Goal: Information Seeking & Learning: Learn about a topic

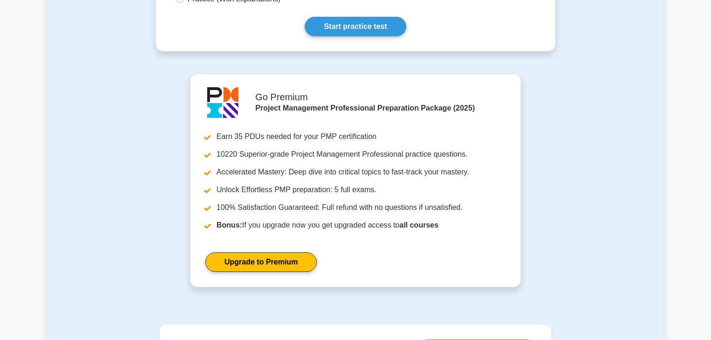
scroll to position [336, 0]
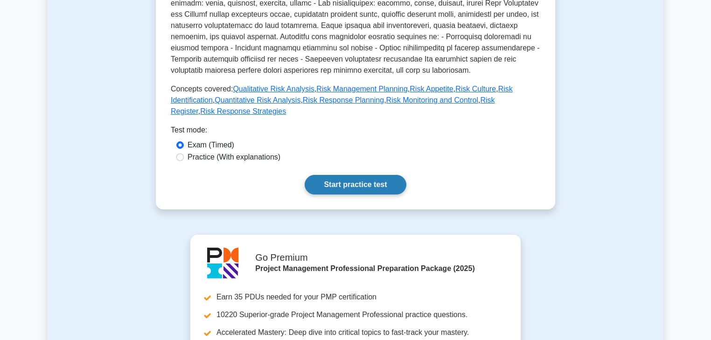
drag, startPoint x: 338, startPoint y: 181, endPoint x: 338, endPoint y: 175, distance: 5.6
click at [338, 181] on link "Start practice test" at bounding box center [355, 185] width 101 height 20
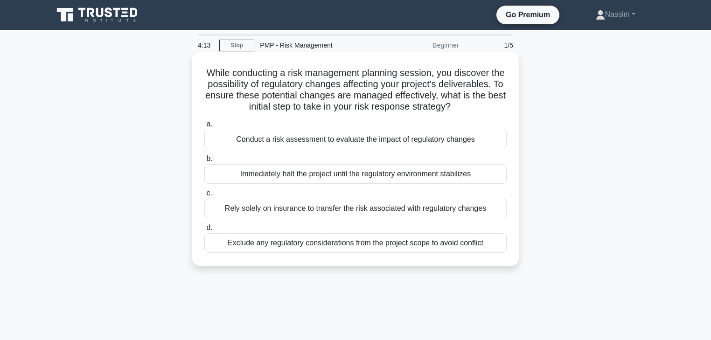
click at [308, 147] on div "Conduct a risk assessment to evaluate the impact of regulatory changes" at bounding box center [355, 140] width 302 height 20
click at [204, 127] on input "a. Conduct a risk assessment to evaluate the impact of regulatory changes" at bounding box center [204, 124] width 0 height 6
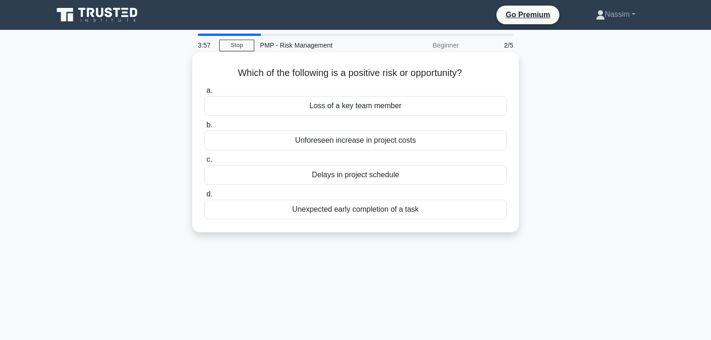
click at [376, 211] on div "Unexpected early completion of a task" at bounding box center [355, 210] width 302 height 20
click at [204, 197] on input "d. Unexpected early completion of a task" at bounding box center [204, 194] width 0 height 6
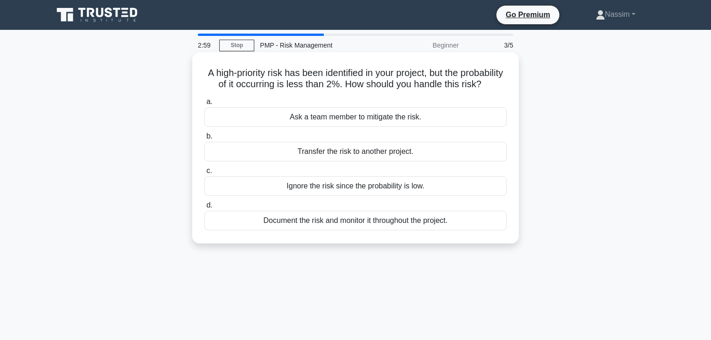
click at [347, 230] on div "Document the risk and monitor it throughout the project." at bounding box center [355, 221] width 302 height 20
click at [204, 209] on input "d. Document the risk and monitor it throughout the project." at bounding box center [204, 205] width 0 height 6
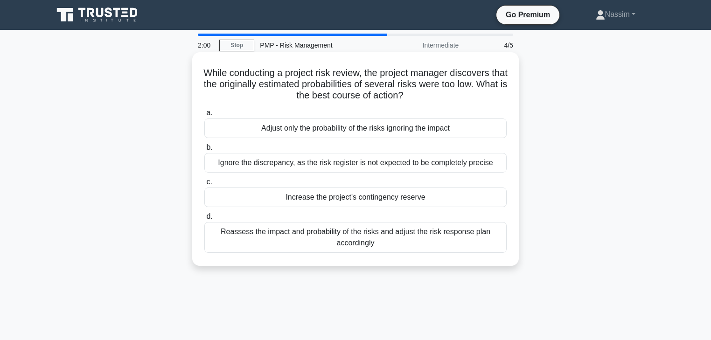
click at [332, 239] on div "Reassess the impact and probability of the risks and adjust the risk response p…" at bounding box center [355, 237] width 302 height 31
click at [204, 220] on input "d. Reassess the impact and probability of the risks and adjust the risk respons…" at bounding box center [204, 217] width 0 height 6
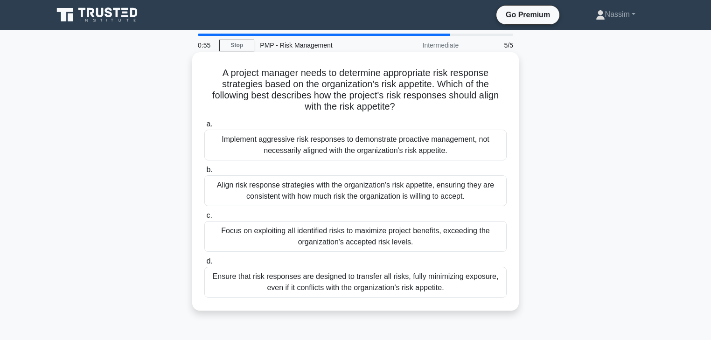
click at [343, 150] on div "Implement aggressive risk responses to demonstrate proactive management, not ne…" at bounding box center [355, 145] width 302 height 31
click at [204, 127] on input "a. Implement aggressive risk responses to demonstrate proactive management, not…" at bounding box center [204, 124] width 0 height 6
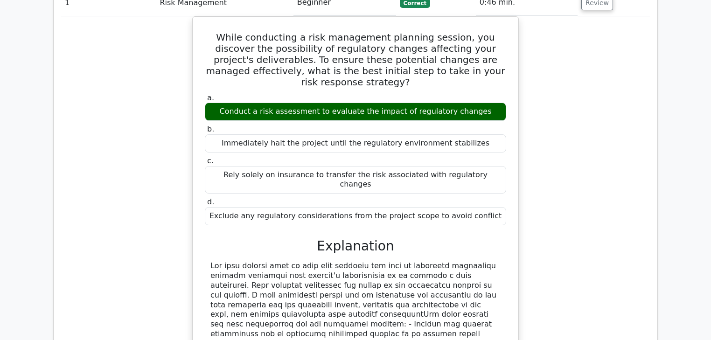
scroll to position [1008, 0]
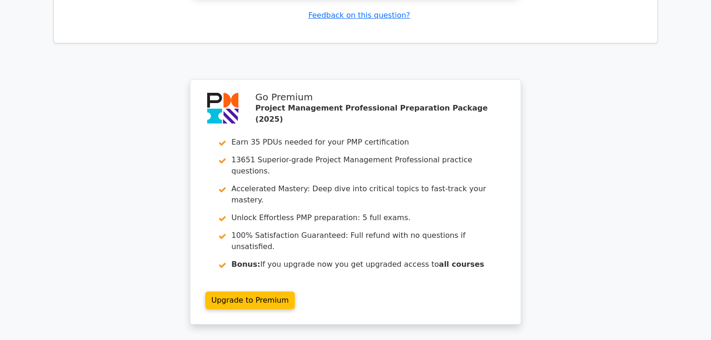
scroll to position [1873, 0]
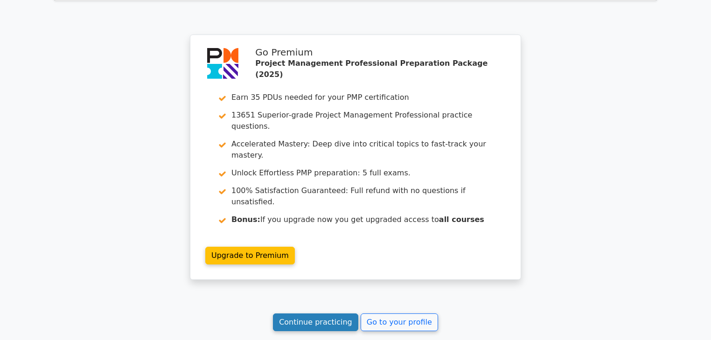
click at [306, 313] on link "Continue practicing" at bounding box center [315, 322] width 85 height 18
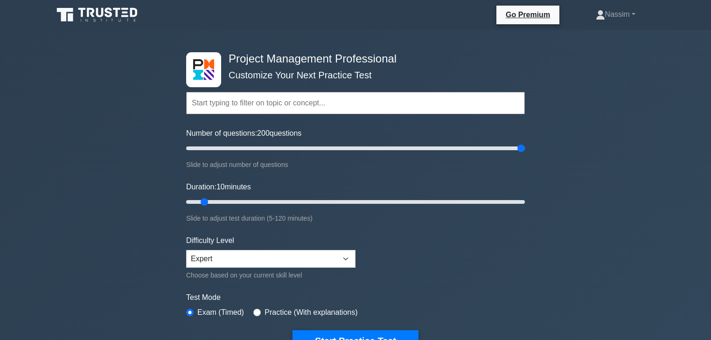
drag, startPoint x: 200, startPoint y: 146, endPoint x: 541, endPoint y: 142, distance: 341.0
type input "200"
click at [525, 143] on input "Number of questions: 200 questions" at bounding box center [355, 148] width 339 height 11
drag, startPoint x: 202, startPoint y: 202, endPoint x: 564, endPoint y: 202, distance: 361.5
type input "120"
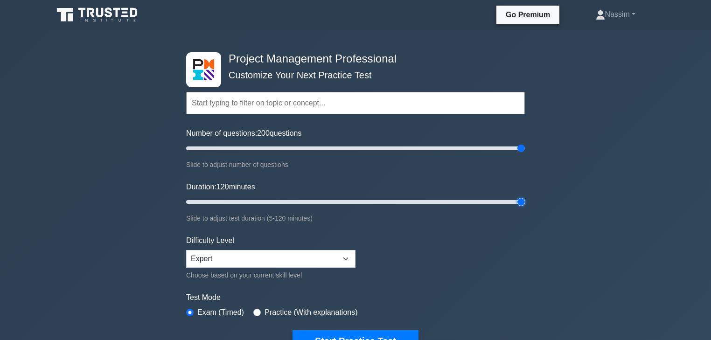
click at [525, 202] on input "Duration: 120 minutes" at bounding box center [355, 201] width 339 height 11
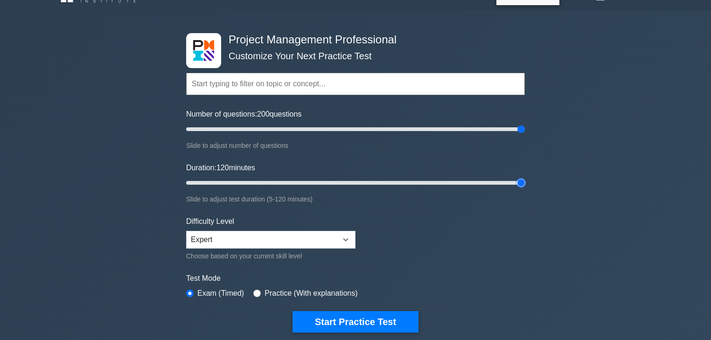
scroll to position [37, 0]
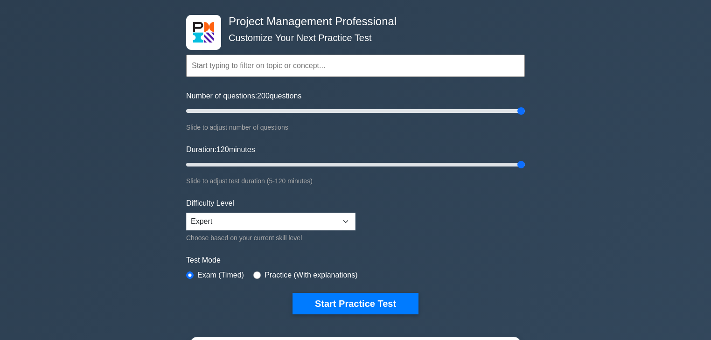
click at [649, 153] on div "Project Management Professional Customize Your Next Practice Test Topics Scope …" at bounding box center [355, 277] width 711 height 569
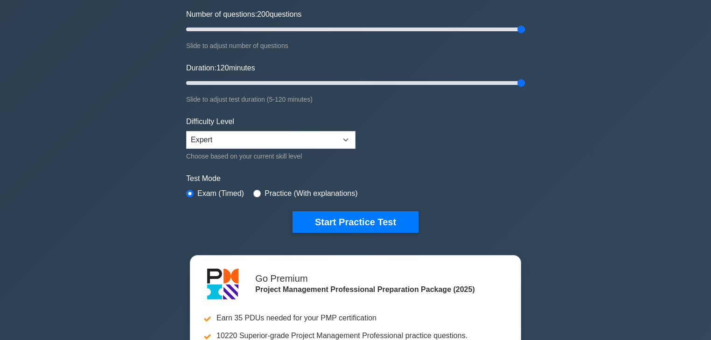
scroll to position [187, 0]
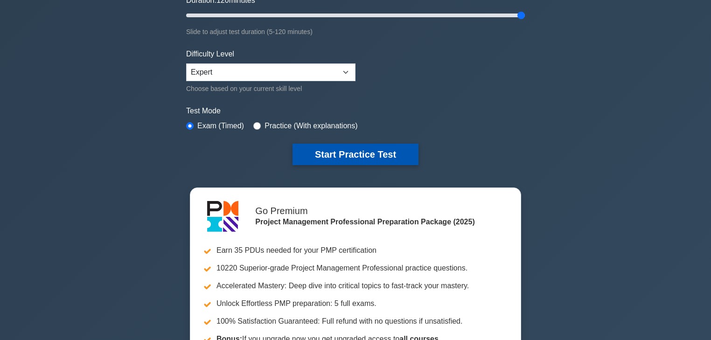
click at [365, 152] on button "Start Practice Test" at bounding box center [355, 154] width 126 height 21
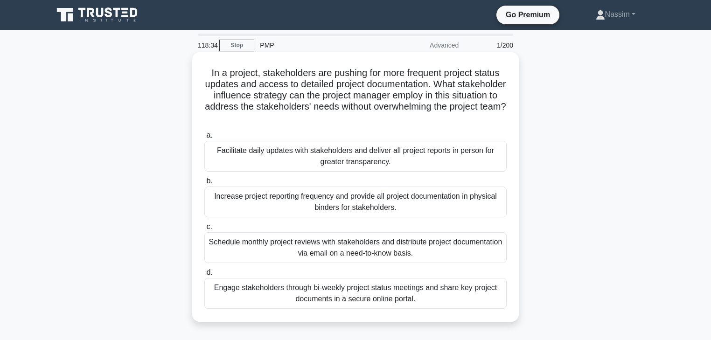
click at [330, 159] on div "Facilitate daily updates with stakeholders and deliver all project reports in p…" at bounding box center [355, 156] width 302 height 31
click at [204, 139] on input "a. Facilitate daily updates with stakeholders and deliver all project reports i…" at bounding box center [204, 135] width 0 height 6
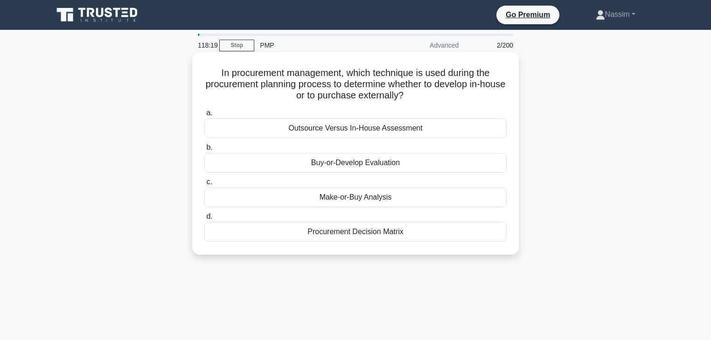
click at [369, 198] on div "Make-or-Buy Analysis" at bounding box center [355, 198] width 302 height 20
click at [204, 185] on input "c. Make-or-Buy Analysis" at bounding box center [204, 182] width 0 height 6
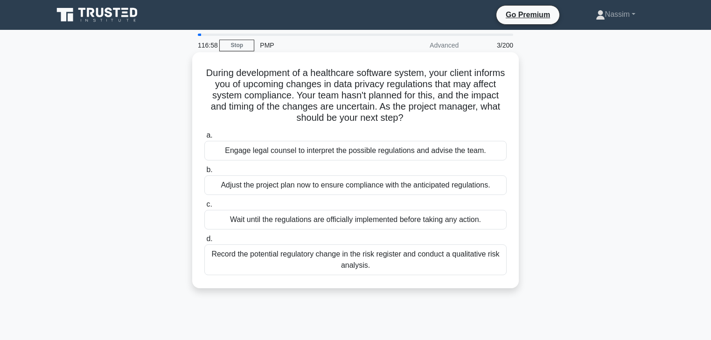
click at [332, 156] on div "Engage legal counsel to interpret the possible regulations and advise the team." at bounding box center [355, 151] width 302 height 20
click at [204, 139] on input "a. Engage legal counsel to interpret the possible regulations and advise the te…" at bounding box center [204, 135] width 0 height 6
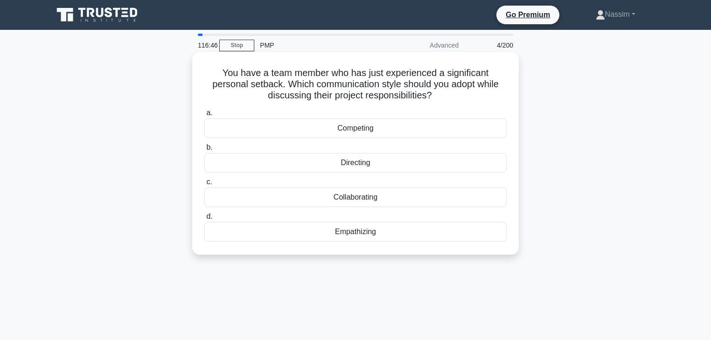
click at [355, 239] on div "Empathizing" at bounding box center [355, 232] width 302 height 20
click at [204, 220] on input "d. Empathizing" at bounding box center [204, 217] width 0 height 6
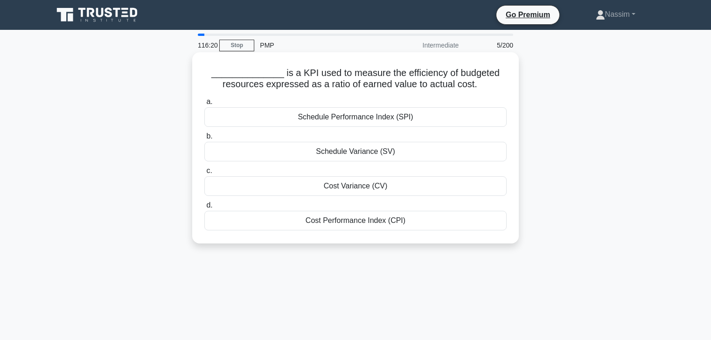
click at [351, 227] on div "Cost Performance Index (CPI)" at bounding box center [355, 221] width 302 height 20
click at [204, 209] on input "d. Cost Performance Index (CPI)" at bounding box center [204, 205] width 0 height 6
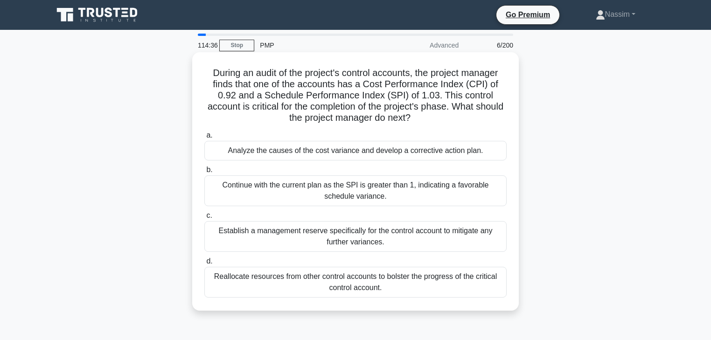
click at [362, 153] on div "Analyze the causes of the cost variance and develop a corrective action plan." at bounding box center [355, 151] width 302 height 20
click at [204, 139] on input "a. Analyze the causes of the cost variance and develop a corrective action plan." at bounding box center [204, 135] width 0 height 6
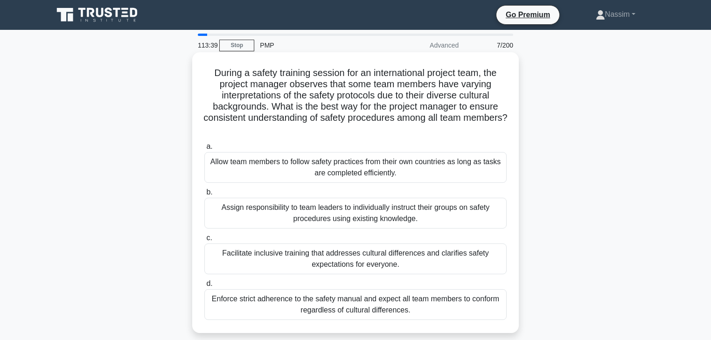
click at [324, 254] on div "Facilitate inclusive training that addresses cultural differences and clarifies…" at bounding box center [355, 258] width 302 height 31
click at [204, 241] on input "c. Facilitate inclusive training that addresses cultural differences and clarif…" at bounding box center [204, 238] width 0 height 6
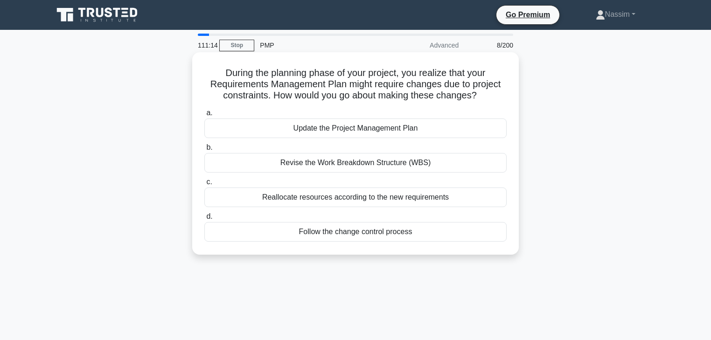
click at [341, 233] on div "Follow the change control process" at bounding box center [355, 232] width 302 height 20
click at [204, 220] on input "d. Follow the change control process" at bounding box center [204, 217] width 0 height 6
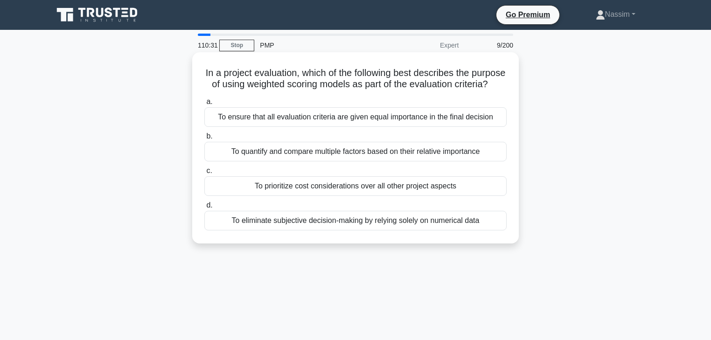
click at [375, 127] on div "To ensure that all evaluation criteria are given equal importance in the final …" at bounding box center [355, 117] width 302 height 20
click at [382, 127] on div "To ensure that all evaluation criteria are given equal importance in the final …" at bounding box center [355, 117] width 302 height 20
click at [204, 105] on input "a. To ensure that all evaluation criteria are given equal importance in the fin…" at bounding box center [204, 102] width 0 height 6
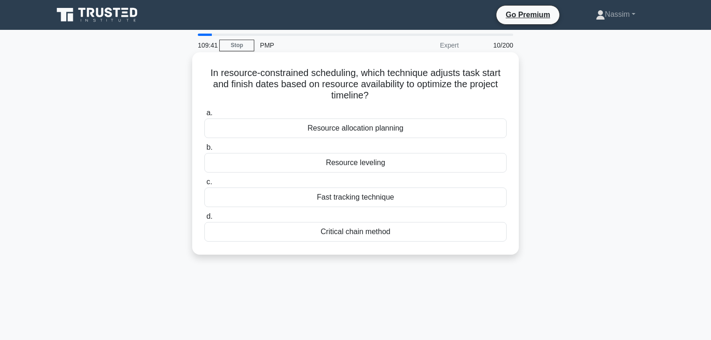
click at [374, 166] on div "Resource leveling" at bounding box center [355, 163] width 302 height 20
click at [204, 151] on input "b. Resource leveling" at bounding box center [204, 148] width 0 height 6
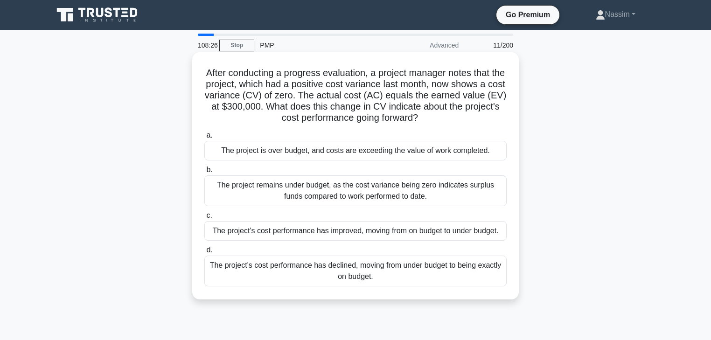
click at [333, 276] on div "The project's cost performance has declined, moving from under budget to being …" at bounding box center [355, 271] width 302 height 31
click at [204, 253] on input "d. The project's cost performance has declined, moving from under budget to bei…" at bounding box center [204, 250] width 0 height 6
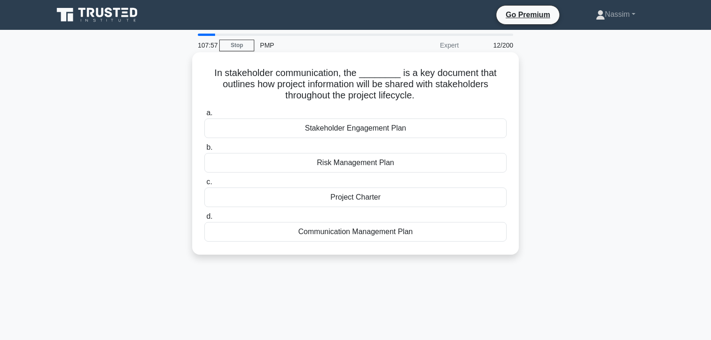
click at [368, 234] on div "Communication Management Plan" at bounding box center [355, 232] width 302 height 20
click at [204, 220] on input "d. Communication Management Plan" at bounding box center [204, 217] width 0 height 6
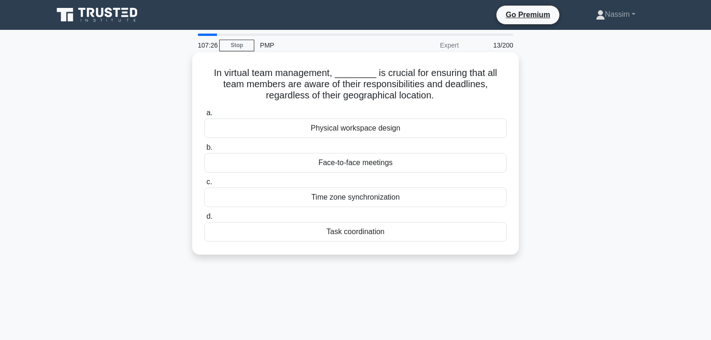
click at [356, 197] on div "Time zone synchronization" at bounding box center [355, 198] width 302 height 20
click at [204, 185] on input "c. Time zone synchronization" at bounding box center [204, 182] width 0 height 6
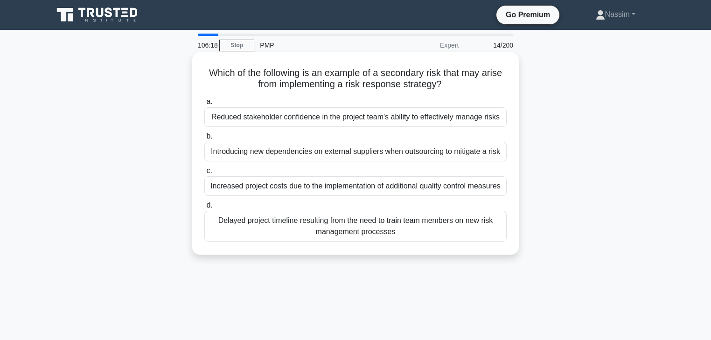
click at [318, 190] on div "Increased project costs due to the implementation of additional quality control…" at bounding box center [355, 186] width 302 height 20
click at [204, 174] on input "c. Increased project costs due to the implementation of additional quality cont…" at bounding box center [204, 171] width 0 height 6
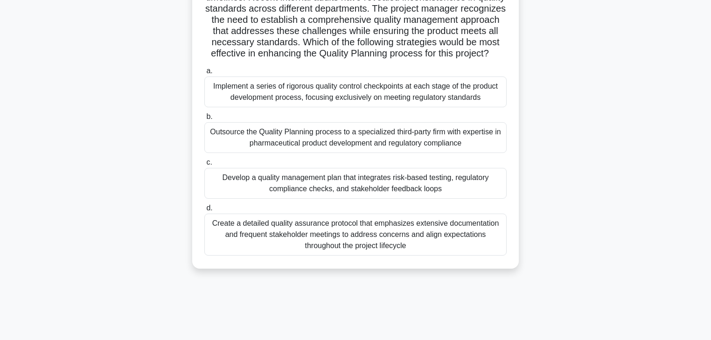
scroll to position [112, 0]
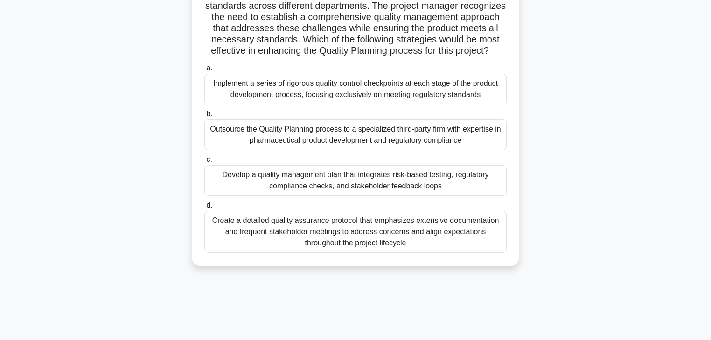
click at [295, 194] on div "Develop a quality management plan that integrates risk-based testing, regulator…" at bounding box center [355, 180] width 302 height 31
click at [204, 163] on input "c. Develop a quality management plan that integrates risk-based testing, regula…" at bounding box center [204, 160] width 0 height 6
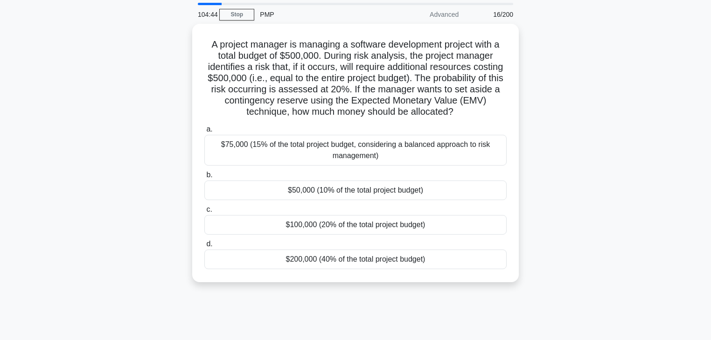
scroll to position [0, 0]
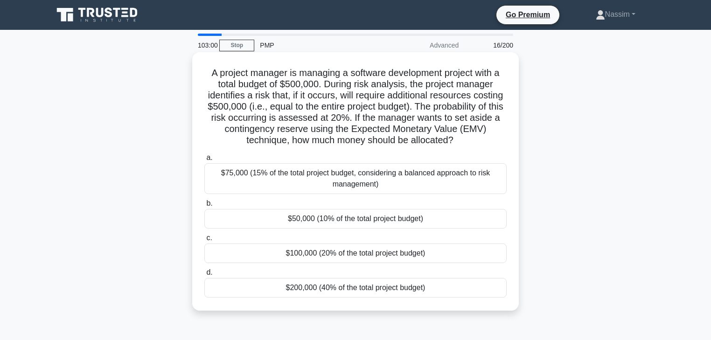
click at [353, 256] on div "$100,000 (20% of the total project budget)" at bounding box center [355, 253] width 302 height 20
click at [204, 241] on input "c. $100,000 (20% of the total project budget)" at bounding box center [204, 238] width 0 height 6
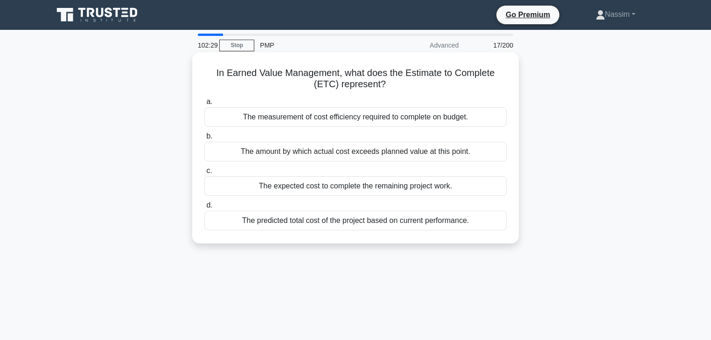
click at [329, 188] on div "The expected cost to complete the remaining project work." at bounding box center [355, 186] width 302 height 20
click at [204, 174] on input "c. The expected cost to complete the remaining project work." at bounding box center [204, 171] width 0 height 6
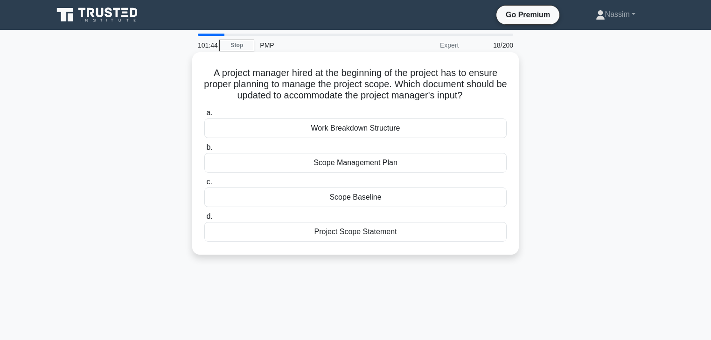
click at [369, 162] on div "Scope Management Plan" at bounding box center [355, 163] width 302 height 20
click at [204, 151] on input "b. Scope Management Plan" at bounding box center [204, 148] width 0 height 6
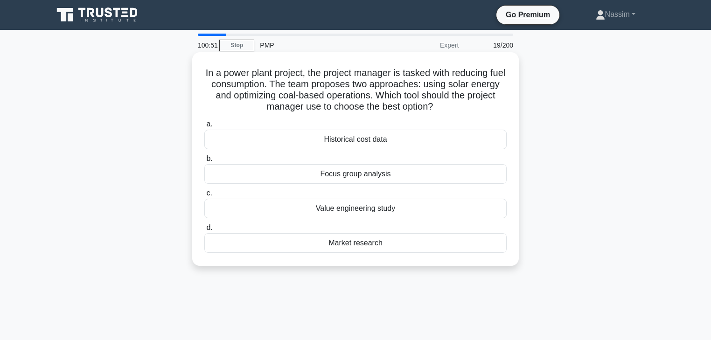
click at [342, 212] on div "Value engineering study" at bounding box center [355, 209] width 302 height 20
click at [204, 196] on input "c. Value engineering study" at bounding box center [204, 193] width 0 height 6
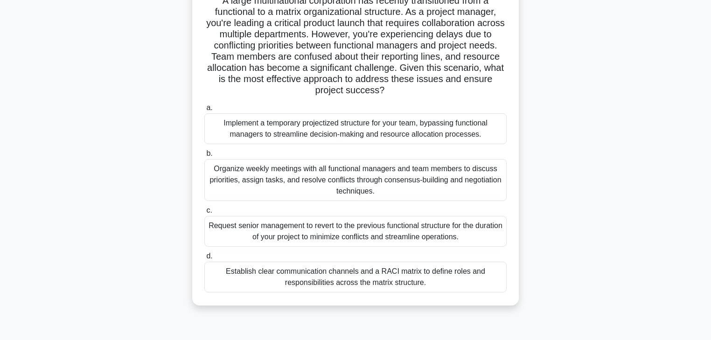
scroll to position [37, 0]
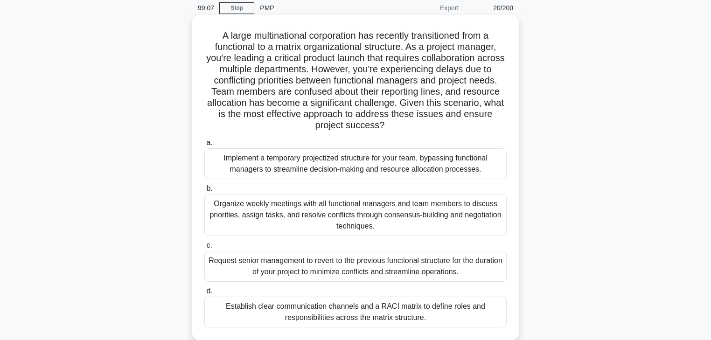
click at [366, 316] on div "Establish clear communication channels and a RACI matrix to define roles and re…" at bounding box center [355, 312] width 302 height 31
click at [204, 294] on input "d. Establish clear communication channels and a RACI matrix to define roles and…" at bounding box center [204, 291] width 0 height 6
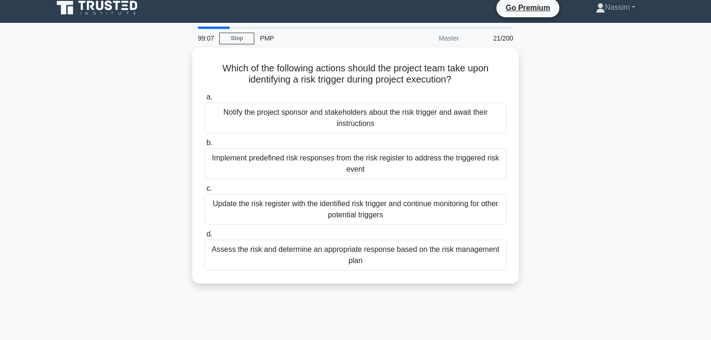
scroll to position [0, 0]
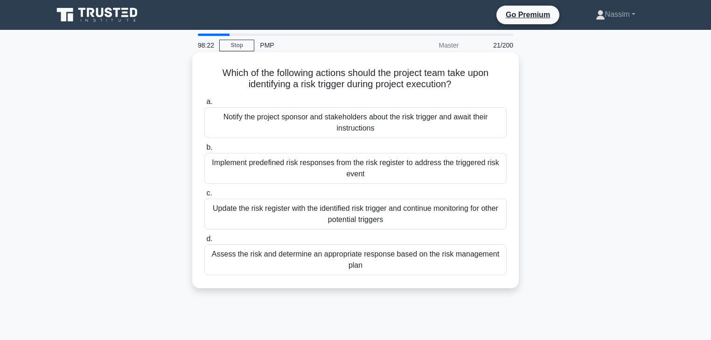
click at [311, 263] on div "Assess the risk and determine an appropriate response based on the risk managem…" at bounding box center [355, 259] width 302 height 31
click at [204, 242] on input "d. Assess the risk and determine an appropriate response based on the risk mana…" at bounding box center [204, 239] width 0 height 6
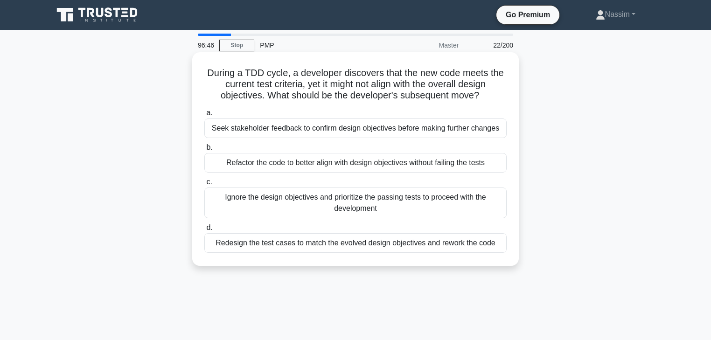
click at [362, 124] on div "Seek stakeholder feedback to confirm design objectives before making further ch…" at bounding box center [355, 128] width 302 height 20
click at [204, 116] on input "a. Seek stakeholder feedback to confirm design objectives before making further…" at bounding box center [204, 113] width 0 height 6
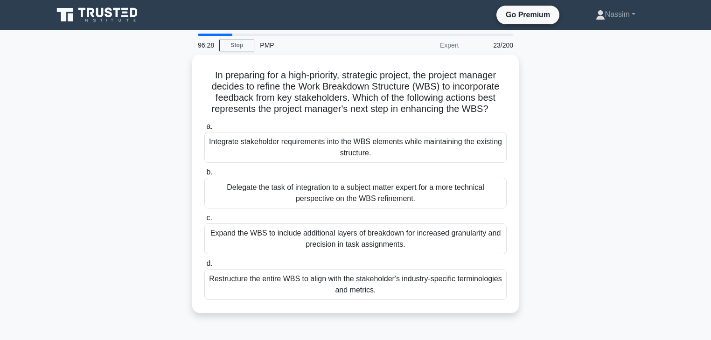
click at [77, 107] on div "In preparing for a high-priority, strategic project, the project manager decide…" at bounding box center [356, 190] width 616 height 270
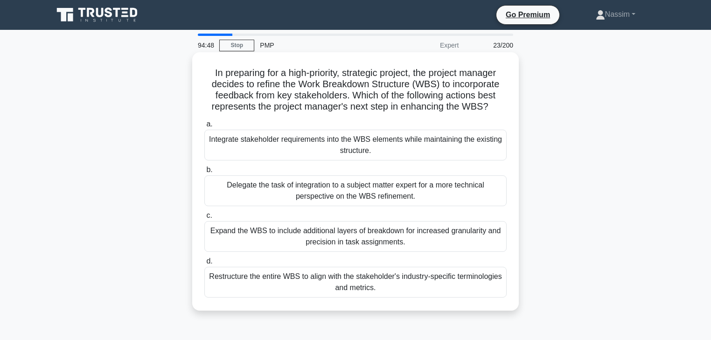
click at [370, 239] on div "Expand the WBS to include additional layers of breakdown for increased granular…" at bounding box center [355, 236] width 302 height 31
click at [204, 219] on input "c. Expand the WBS to include additional layers of breakdown for increased granu…" at bounding box center [204, 216] width 0 height 6
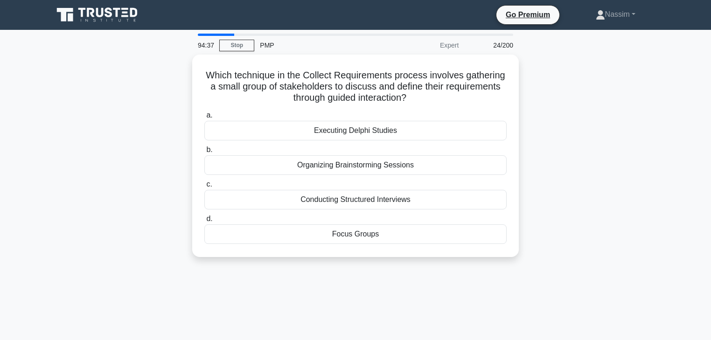
click at [573, 260] on div "Which technique in the Collect Requirements process involves gathering a small …" at bounding box center [356, 162] width 616 height 214
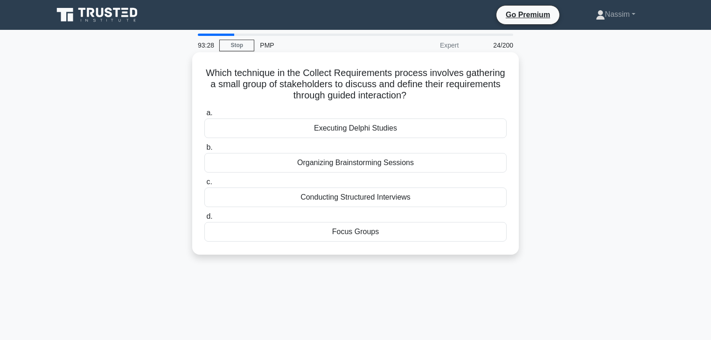
click at [366, 231] on div "Focus Groups" at bounding box center [355, 232] width 302 height 20
click at [204, 220] on input "d. Focus Groups" at bounding box center [204, 217] width 0 height 6
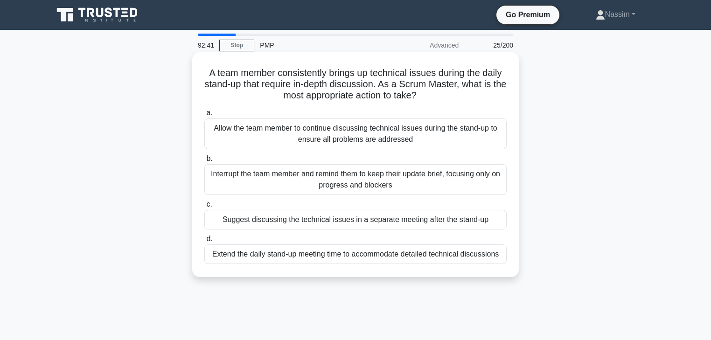
click at [355, 212] on div "Suggest discussing the technical issues in a separate meeting after the stand-up" at bounding box center [355, 220] width 302 height 20
click at [204, 208] on input "c. Suggest discussing the technical issues in a separate meeting after the stan…" at bounding box center [204, 205] width 0 height 6
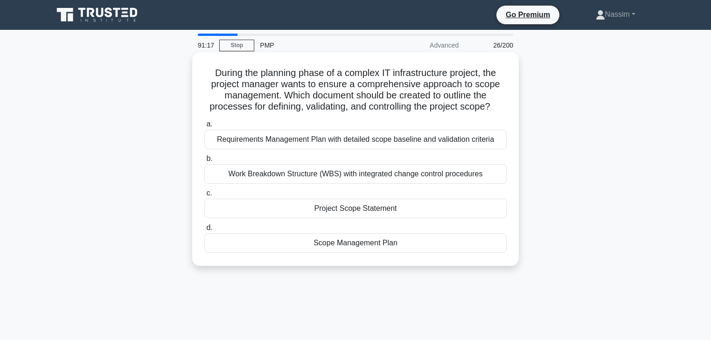
click at [352, 243] on div "Scope Management Plan" at bounding box center [355, 243] width 302 height 20
click at [204, 231] on input "d. Scope Management Plan" at bounding box center [204, 228] width 0 height 6
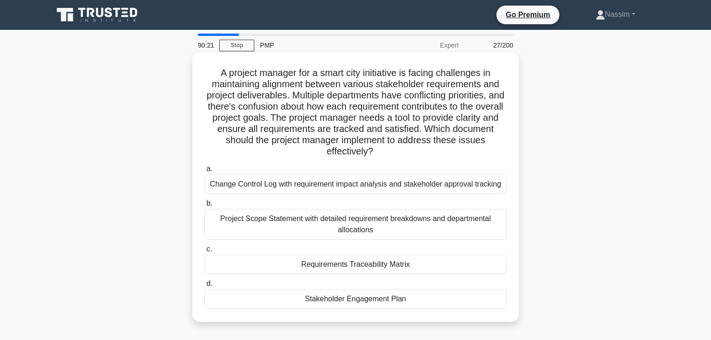
click at [349, 265] on div "Requirements Traceability Matrix" at bounding box center [355, 265] width 302 height 20
click at [204, 252] on input "c. Requirements Traceability Matrix" at bounding box center [204, 249] width 0 height 6
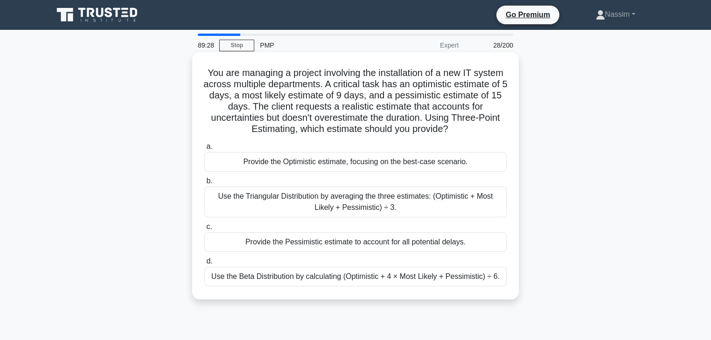
click at [378, 202] on div "Use the Triangular Distribution by averaging the three estimates: (Optimistic +…" at bounding box center [355, 202] width 302 height 31
click at [204, 184] on input "b. Use the Triangular Distribution by averaging the three estimates: (Optimisti…" at bounding box center [204, 181] width 0 height 6
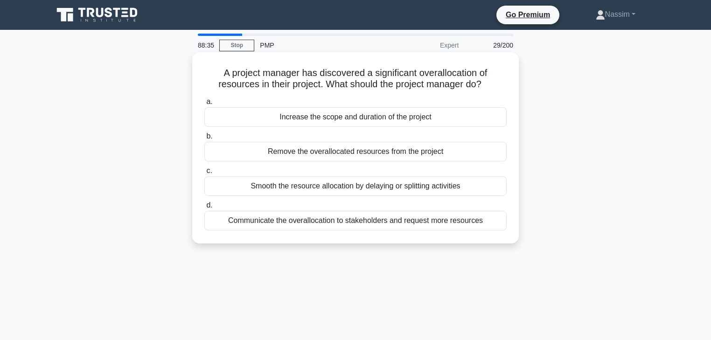
click at [364, 189] on div "Smooth the resource allocation by delaying or splitting activities" at bounding box center [355, 186] width 302 height 20
click at [204, 174] on input "c. Smooth the resource allocation by delaying or splitting activities" at bounding box center [204, 171] width 0 height 6
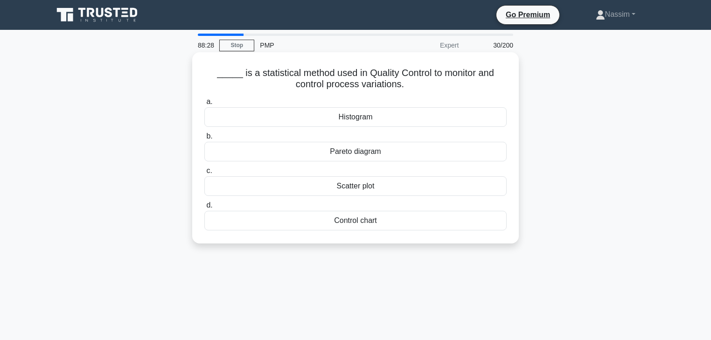
click at [341, 225] on div "Control chart" at bounding box center [355, 221] width 302 height 20
click at [204, 209] on input "d. Control chart" at bounding box center [204, 205] width 0 height 6
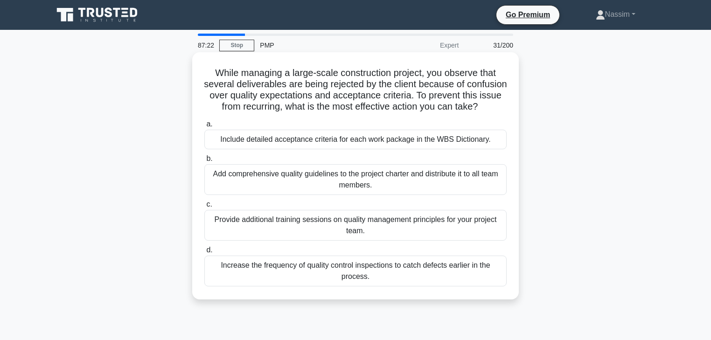
click at [323, 236] on div "Provide additional training sessions on quality management principles for your …" at bounding box center [355, 225] width 302 height 31
click at [204, 208] on input "c. Provide additional training sessions on quality management principles for yo…" at bounding box center [204, 205] width 0 height 6
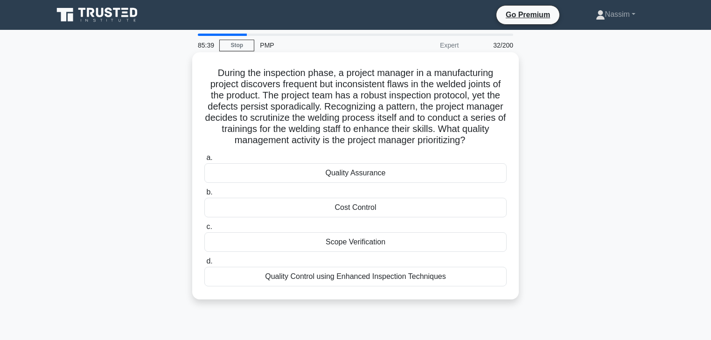
click at [373, 178] on div "Quality Assurance" at bounding box center [355, 173] width 302 height 20
click at [204, 161] on input "a. Quality Assurance" at bounding box center [204, 158] width 0 height 6
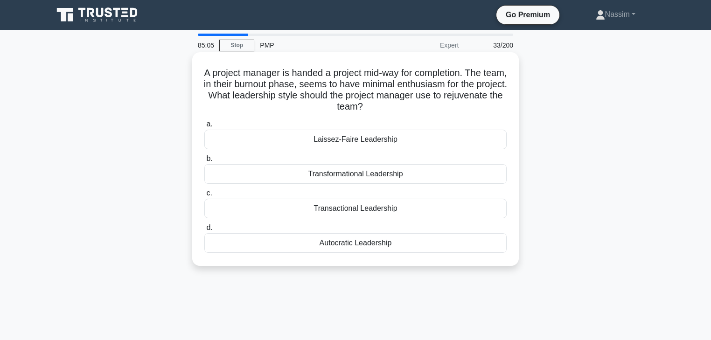
click at [351, 140] on div "Laissez-Faire Leadership" at bounding box center [355, 140] width 302 height 20
click at [204, 127] on input "a. Laissez-Faire Leadership" at bounding box center [204, 124] width 0 height 6
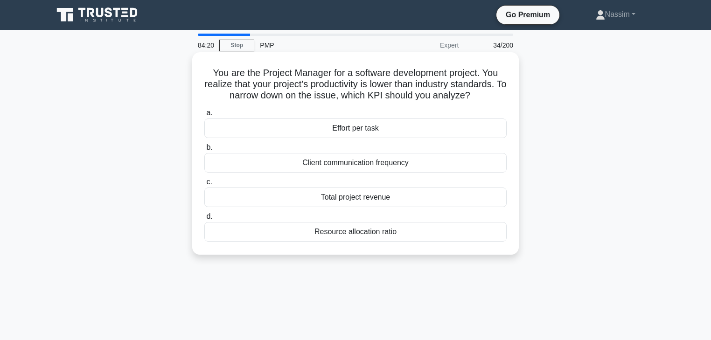
click at [364, 126] on div "Effort per task" at bounding box center [355, 128] width 302 height 20
click at [204, 116] on input "a. Effort per task" at bounding box center [204, 113] width 0 height 6
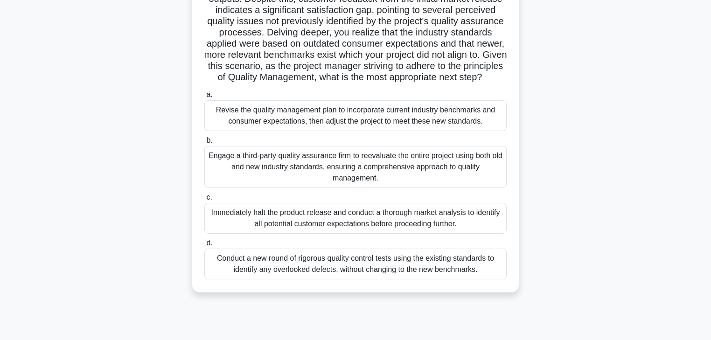
scroll to position [112, 0]
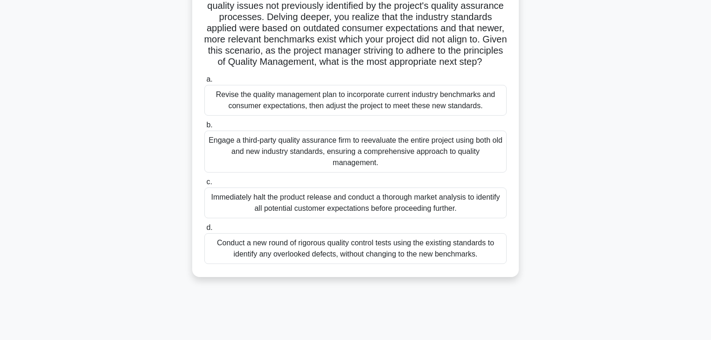
click at [361, 112] on div "Revise the quality management plan to incorporate current industry benchmarks a…" at bounding box center [355, 100] width 302 height 31
click at [204, 83] on input "a. Revise the quality management plan to incorporate current industry benchmark…" at bounding box center [204, 79] width 0 height 6
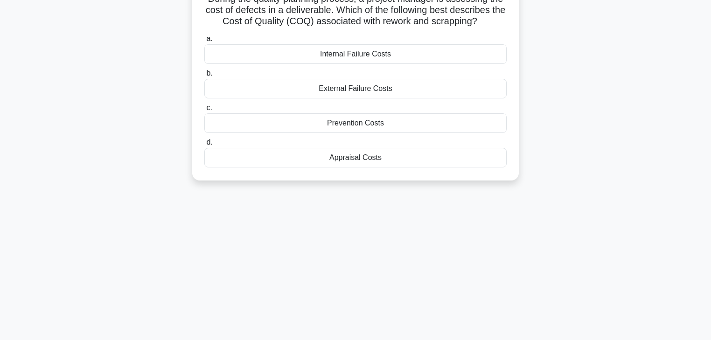
scroll to position [0, 0]
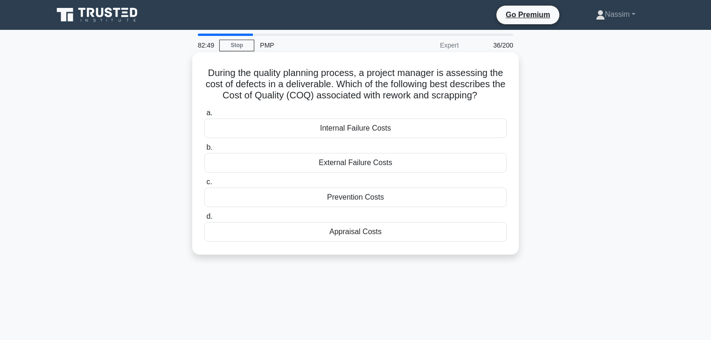
click at [348, 126] on div "Internal Failure Costs" at bounding box center [355, 128] width 302 height 20
click at [204, 116] on input "a. Internal Failure Costs" at bounding box center [204, 113] width 0 height 6
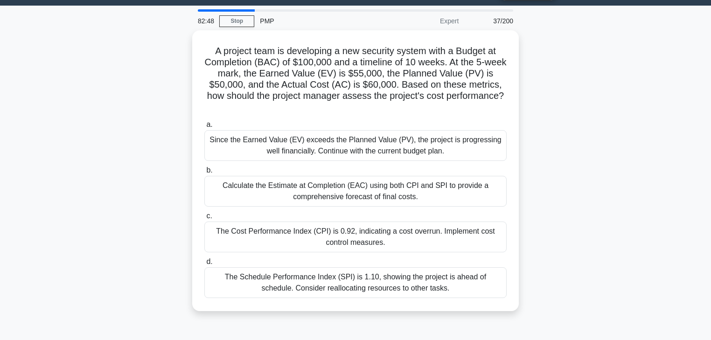
scroll to position [37, 0]
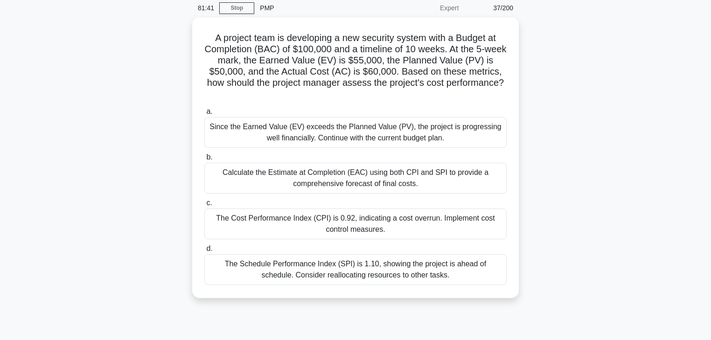
click at [143, 103] on div "A project team is developing a new security system with a Budget at Completion …" at bounding box center [356, 163] width 616 height 292
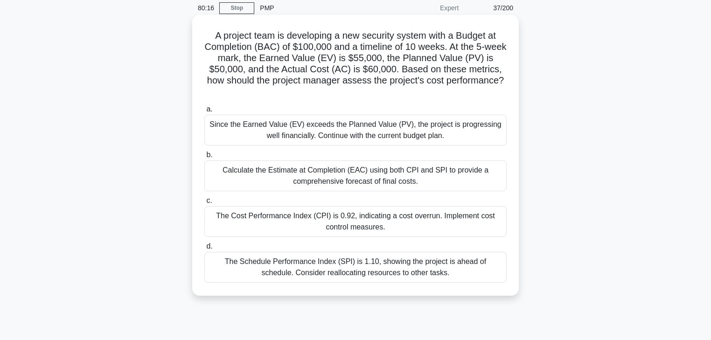
click at [354, 231] on div "The Cost Performance Index (CPI) is 0.92, indicating a cost overrun. Implement …" at bounding box center [355, 221] width 302 height 31
click at [204, 204] on input "c. The Cost Performance Index (CPI) is 0.92, indicating a cost overrun. Impleme…" at bounding box center [204, 201] width 0 height 6
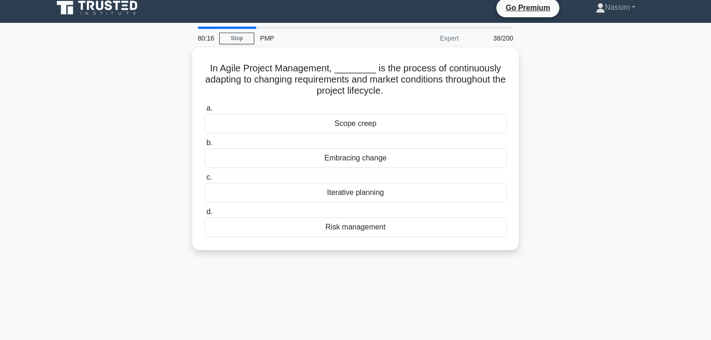
scroll to position [0, 0]
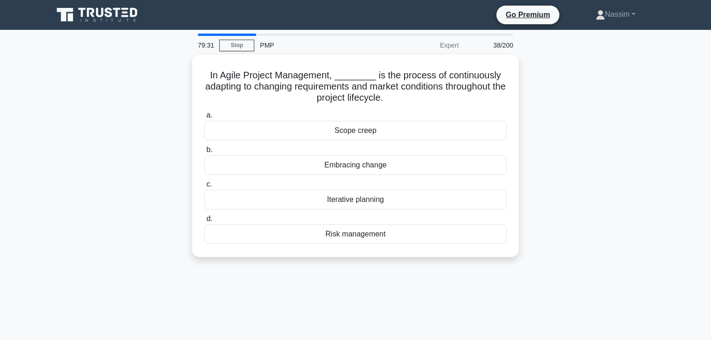
click at [618, 195] on div "In Agile Project Management, ________ is the process of continuously adapting t…" at bounding box center [356, 162] width 616 height 214
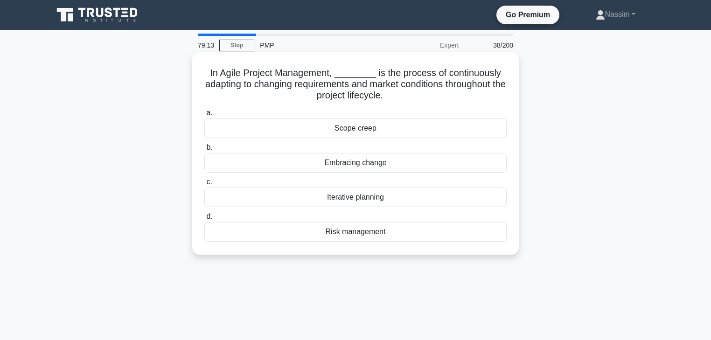
click at [350, 200] on div "Iterative planning" at bounding box center [355, 198] width 302 height 20
click at [204, 185] on input "c. Iterative planning" at bounding box center [204, 182] width 0 height 6
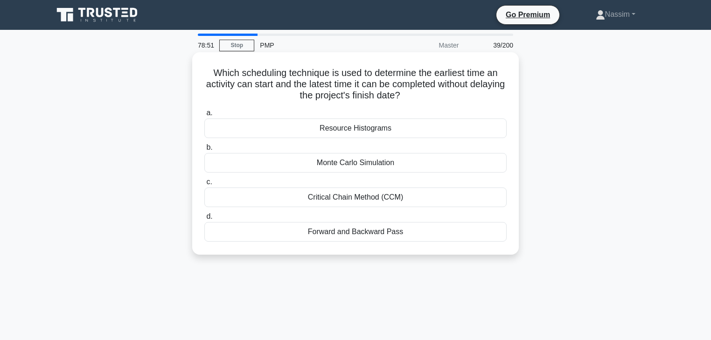
click at [340, 197] on div "Critical Chain Method (CCM)" at bounding box center [355, 198] width 302 height 20
click at [204, 185] on input "c. Critical Chain Method (CCM)" at bounding box center [204, 182] width 0 height 6
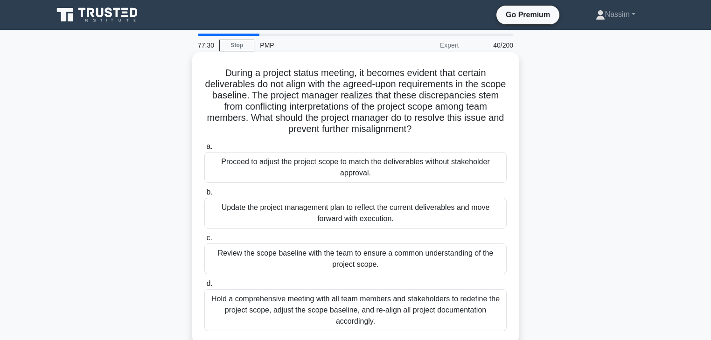
click at [340, 259] on div "Review the scope baseline with the team to ensure a common understanding of the…" at bounding box center [355, 258] width 302 height 31
click at [204, 241] on input "c. Review the scope baseline with the team to ensure a common understanding of …" at bounding box center [204, 238] width 0 height 6
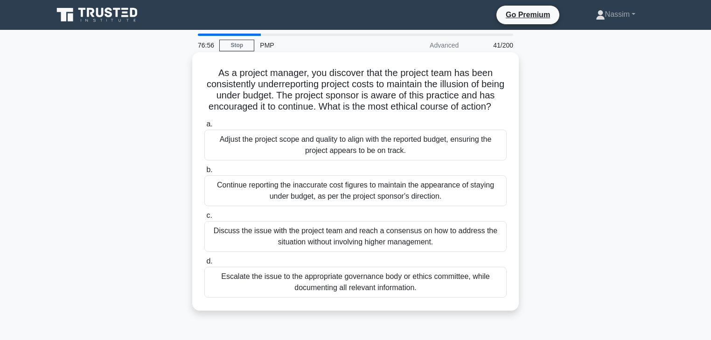
click at [320, 298] on div "Escalate the issue to the appropriate governance body or ethics committee, whil…" at bounding box center [355, 282] width 302 height 31
click at [204, 264] on input "d. Escalate the issue to the appropriate governance body or ethics committee, w…" at bounding box center [204, 261] width 0 height 6
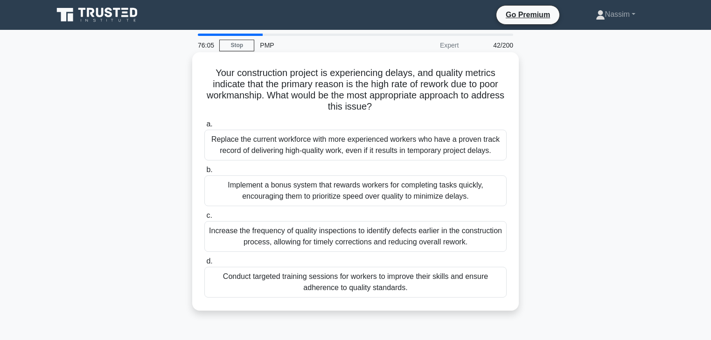
click at [250, 284] on div "Conduct targeted training sessions for workers to improve their skills and ensu…" at bounding box center [355, 282] width 302 height 31
click at [204, 264] on input "d. Conduct targeted training sessions for workers to improve their skills and e…" at bounding box center [204, 261] width 0 height 6
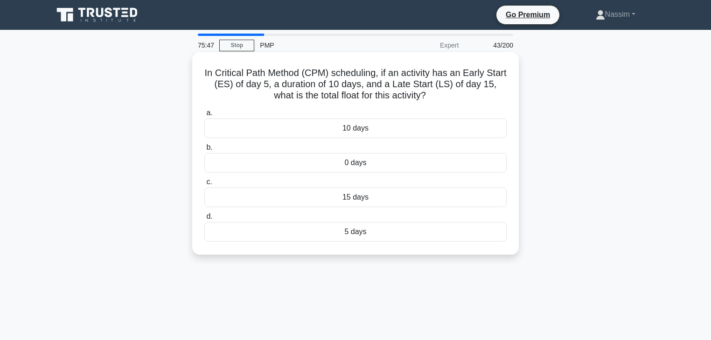
click at [360, 124] on div "10 days" at bounding box center [355, 128] width 302 height 20
click at [204, 116] on input "a. 10 days" at bounding box center [204, 113] width 0 height 6
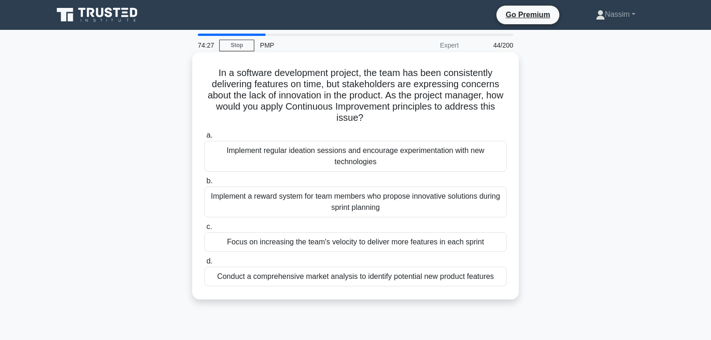
click at [311, 157] on div "Implement regular ideation sessions and encourage experimentation with new tech…" at bounding box center [355, 156] width 302 height 31
click at [204, 139] on input "a. Implement regular ideation sessions and encourage experimentation with new t…" at bounding box center [204, 135] width 0 height 6
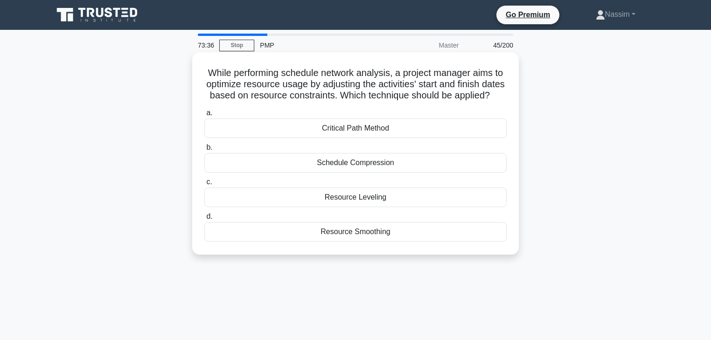
click at [369, 138] on div "Critical Path Method" at bounding box center [355, 128] width 302 height 20
click at [204, 116] on input "a. Critical Path Method" at bounding box center [204, 113] width 0 height 6
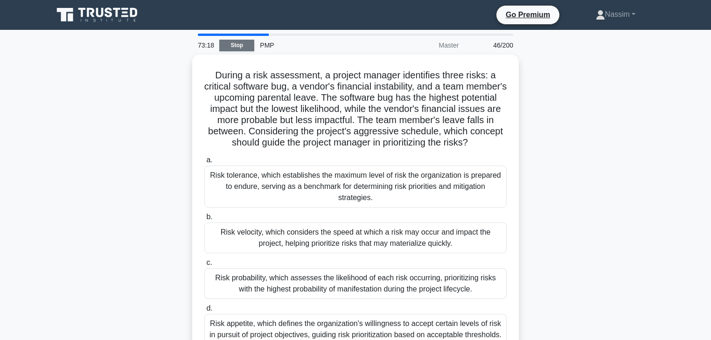
click at [240, 47] on link "Stop" at bounding box center [236, 46] width 35 height 12
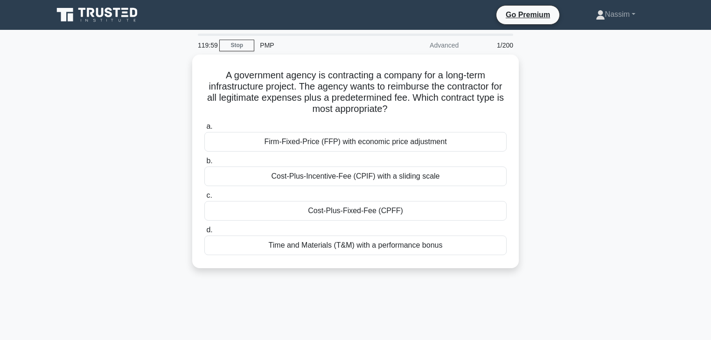
click at [104, 16] on icon at bounding box center [98, 15] width 90 height 18
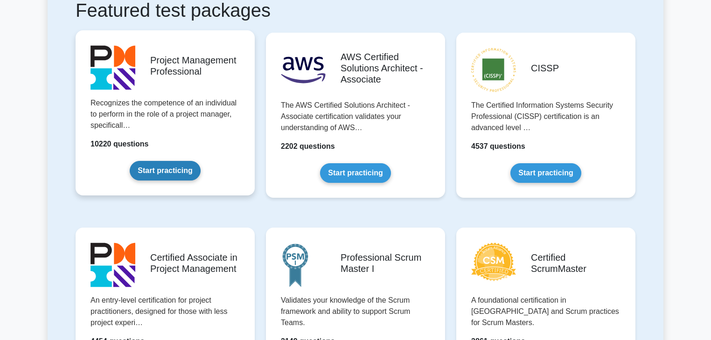
scroll to position [187, 0]
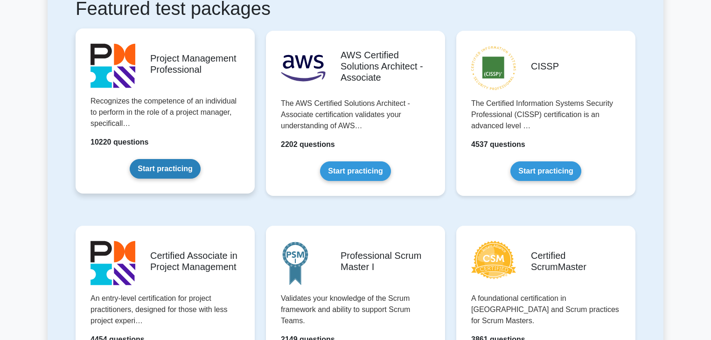
click at [181, 170] on link "Start practicing" at bounding box center [165, 169] width 70 height 20
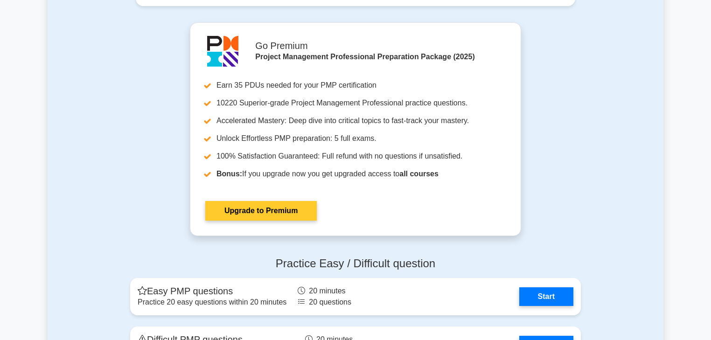
scroll to position [2948, 0]
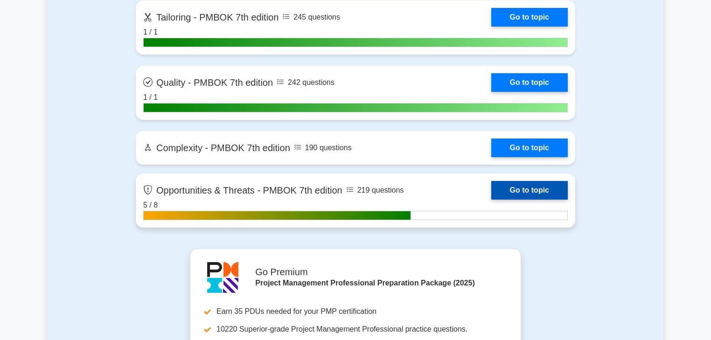
click at [491, 188] on link "Go to topic" at bounding box center [529, 190] width 76 height 19
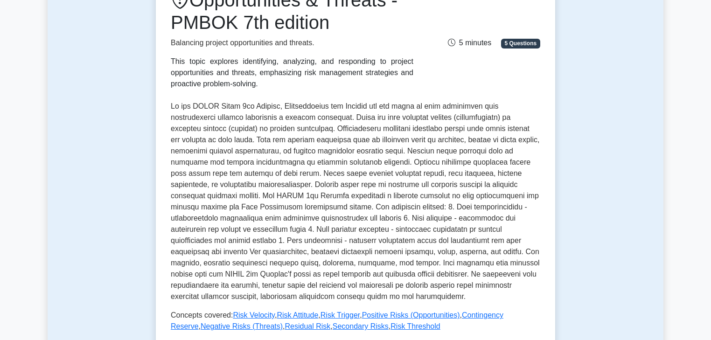
scroll to position [261, 0]
